Goal: Navigation & Orientation: Find specific page/section

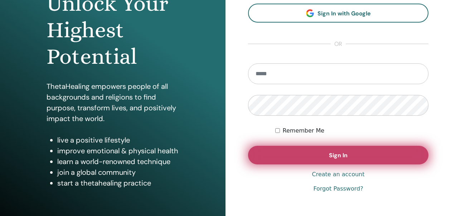
scroll to position [112, 0]
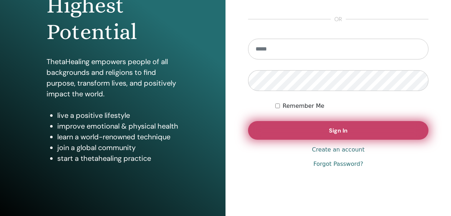
type input "**********"
click at [275, 134] on button "Sign In" at bounding box center [338, 130] width 180 height 19
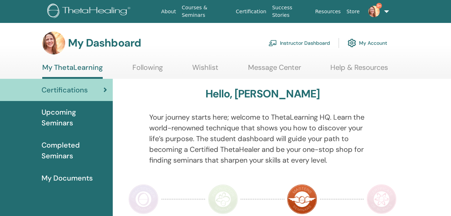
click at [309, 42] on link "Instructor Dashboard" at bounding box center [300, 43] width 62 height 16
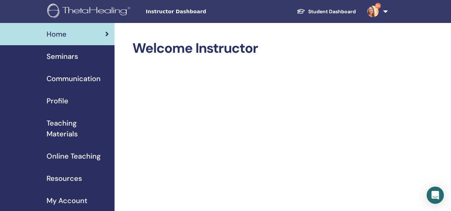
click at [64, 63] on link "Seminars" at bounding box center [57, 56] width 115 height 22
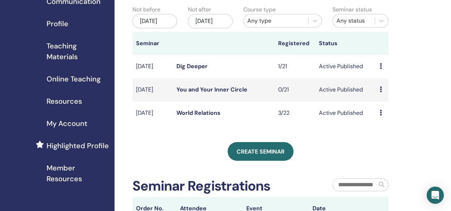
scroll to position [79, 0]
